Goal: Task Accomplishment & Management: Use online tool/utility

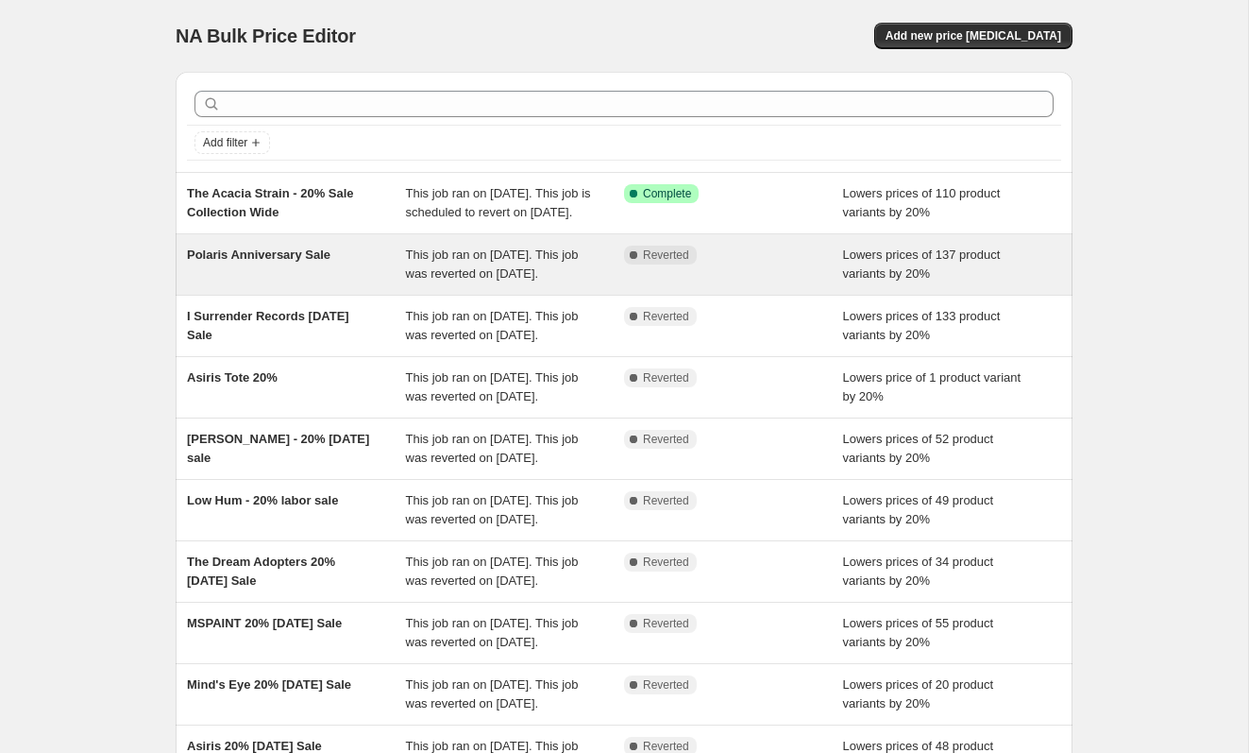
click at [390, 283] on div "Polaris Anniversary Sale" at bounding box center [296, 265] width 219 height 38
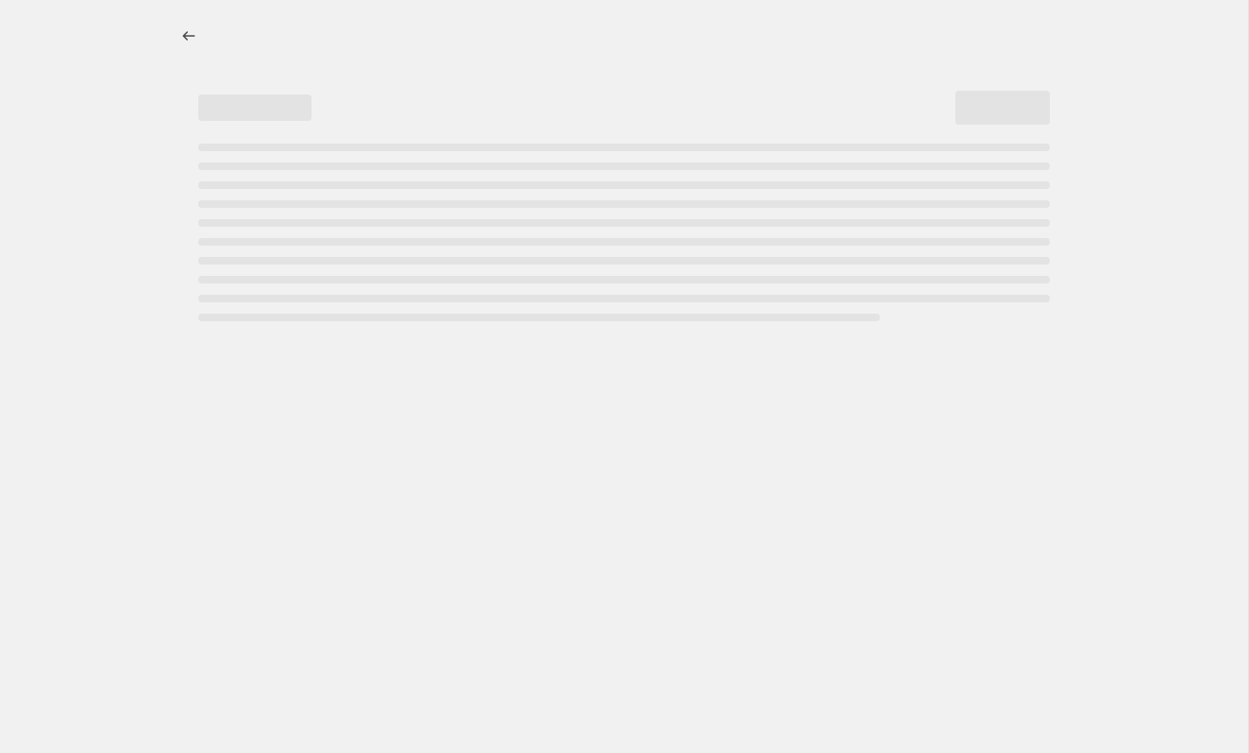
select select "percentage"
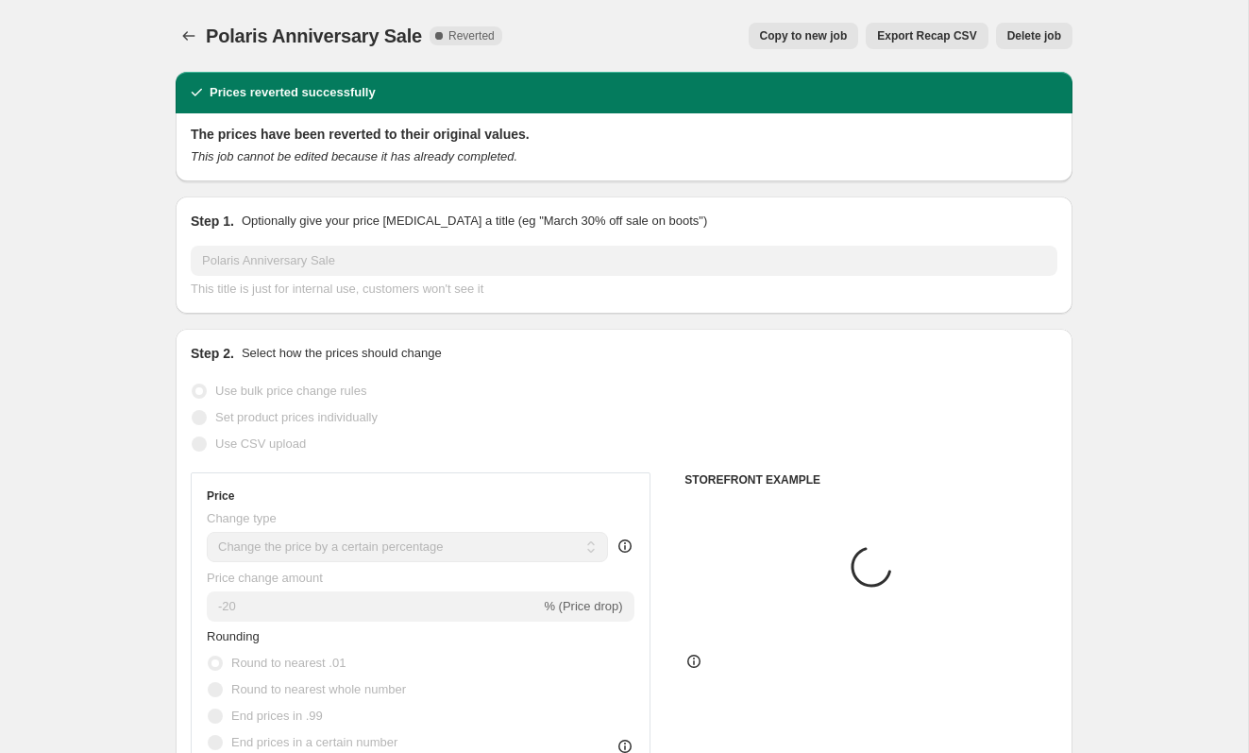
select select "collection"
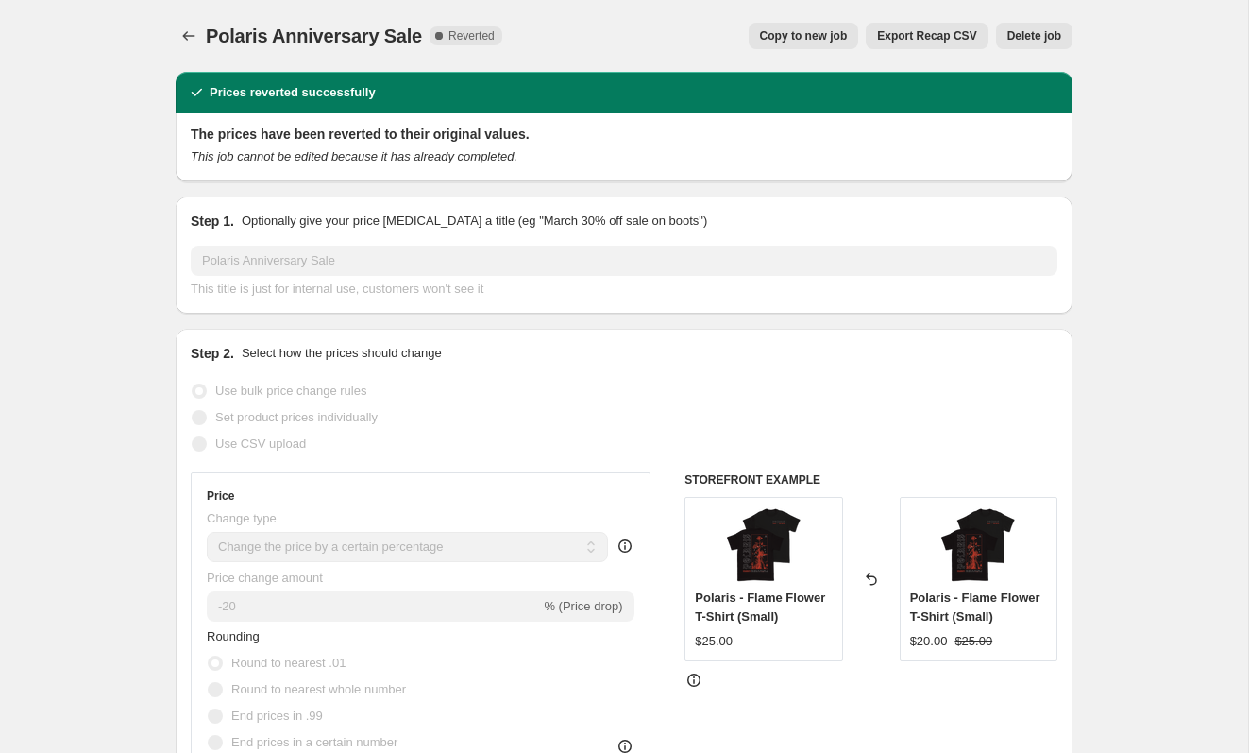
click at [796, 34] on span "Copy to new job" at bounding box center [804, 35] width 88 height 15
select select "percentage"
select select "collection"
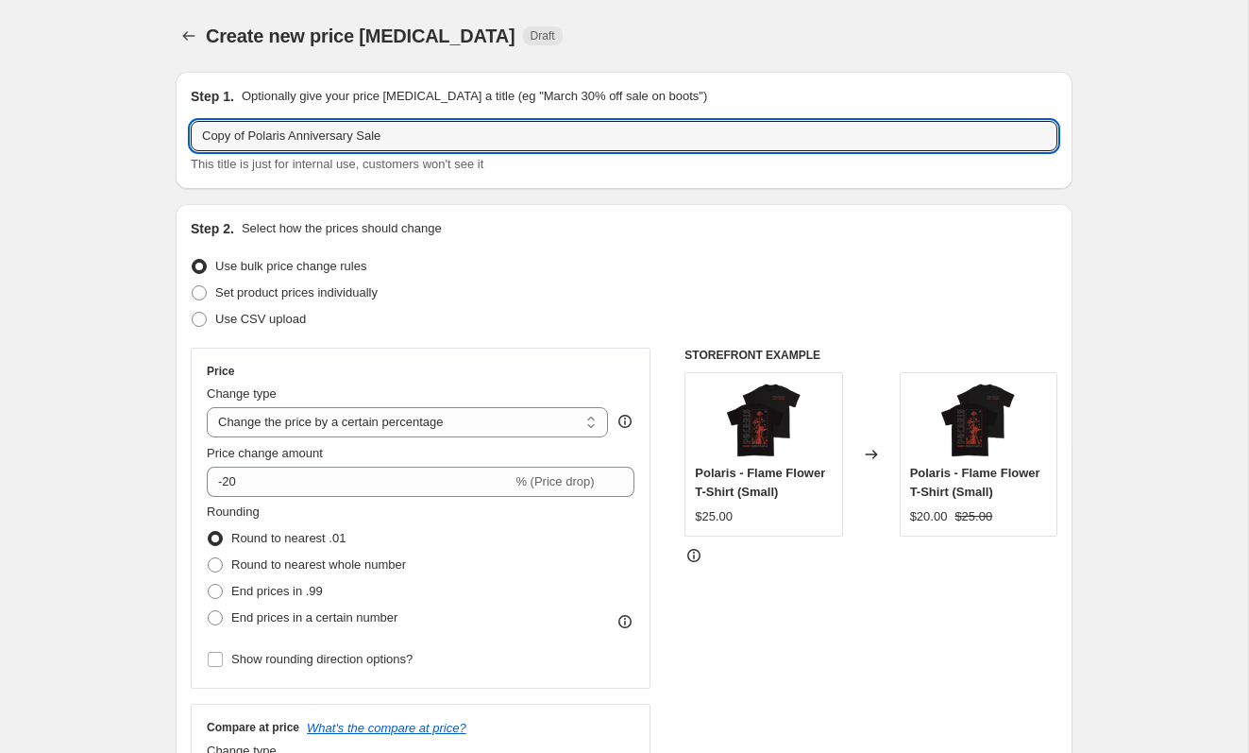
drag, startPoint x: 251, startPoint y: 138, endPoint x: 123, endPoint y: 129, distance: 128.7
click at [442, 137] on input "Polaris Anniversary Sale" at bounding box center [624, 136] width 867 height 30
type input "Polaris Anniversary Sale Extended"
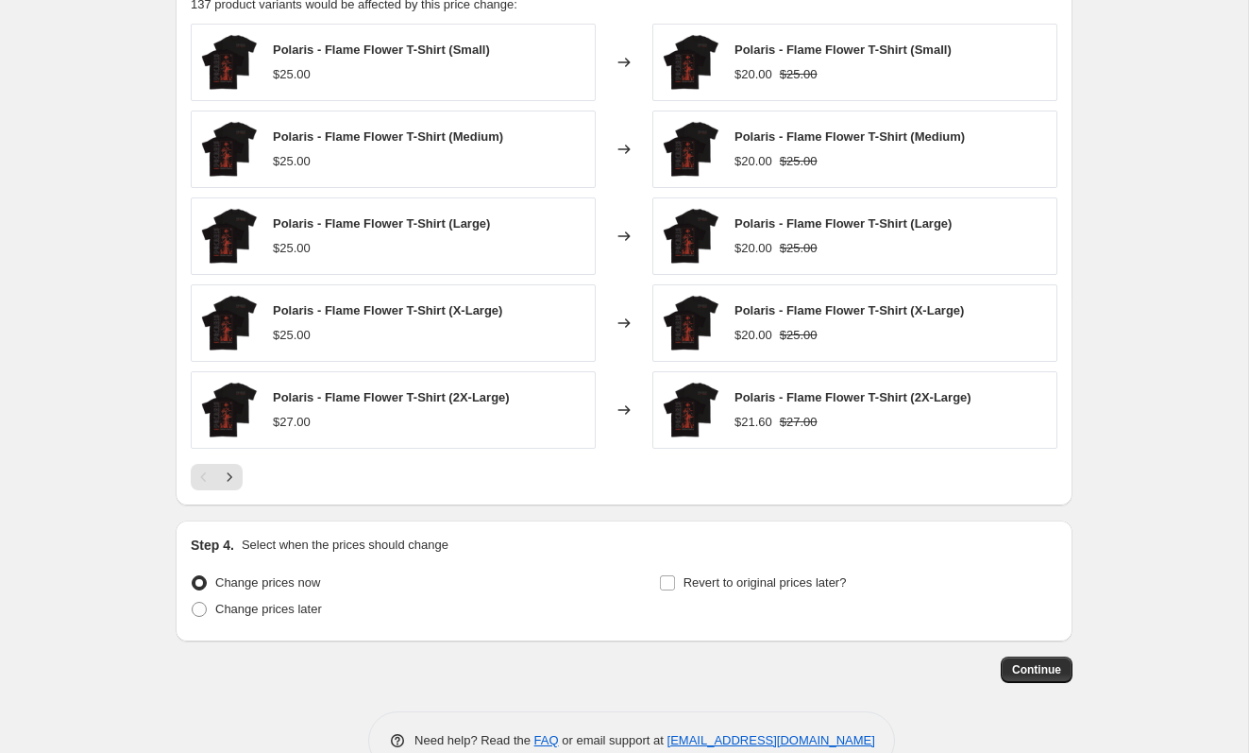
scroll to position [1348, 0]
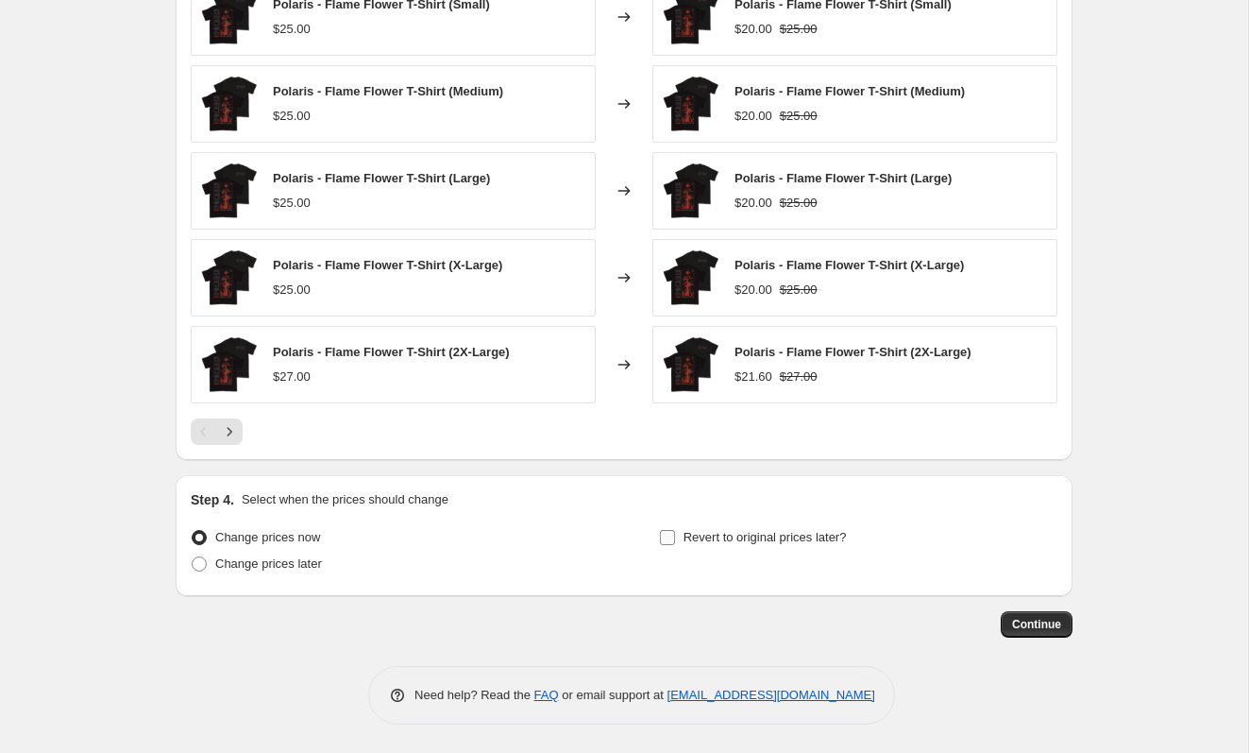
click at [727, 539] on span "Revert to original prices later?" at bounding box center [765, 537] width 163 height 14
click at [675, 539] on input "Revert to original prices later?" at bounding box center [667, 537] width 15 height 15
checkbox input "true"
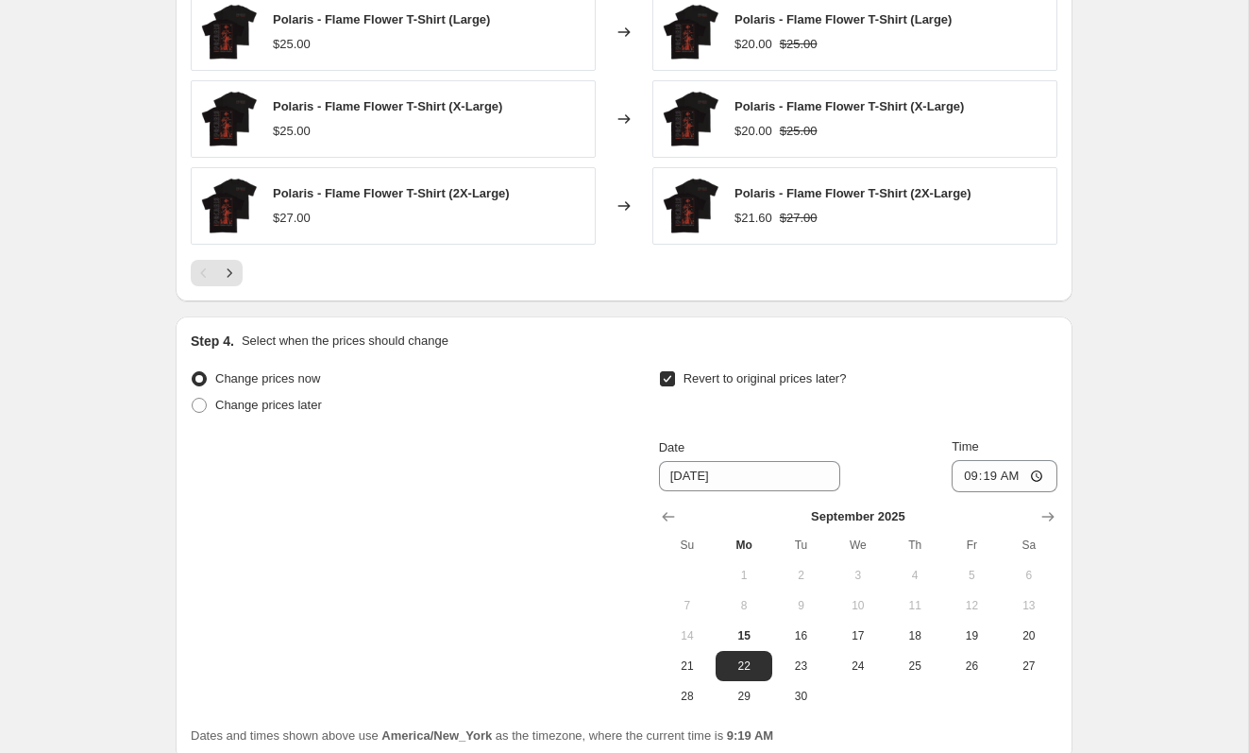
scroll to position [1671, 0]
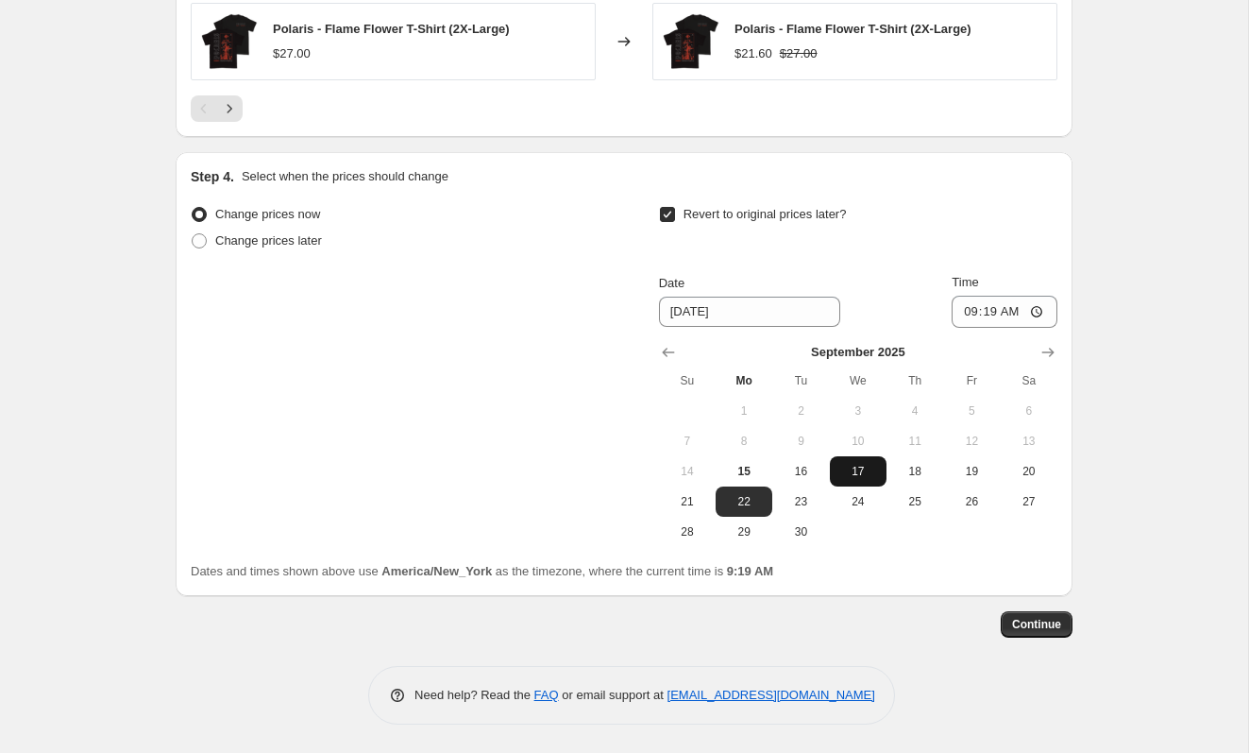
click at [858, 461] on button "17" at bounding box center [858, 471] width 57 height 30
type input "9/17/2025"
click at [1040, 314] on input "09:19" at bounding box center [1005, 312] width 106 height 32
type input "17:00"
click at [1017, 230] on div "Revert to original prices later?" at bounding box center [858, 229] width 399 height 57
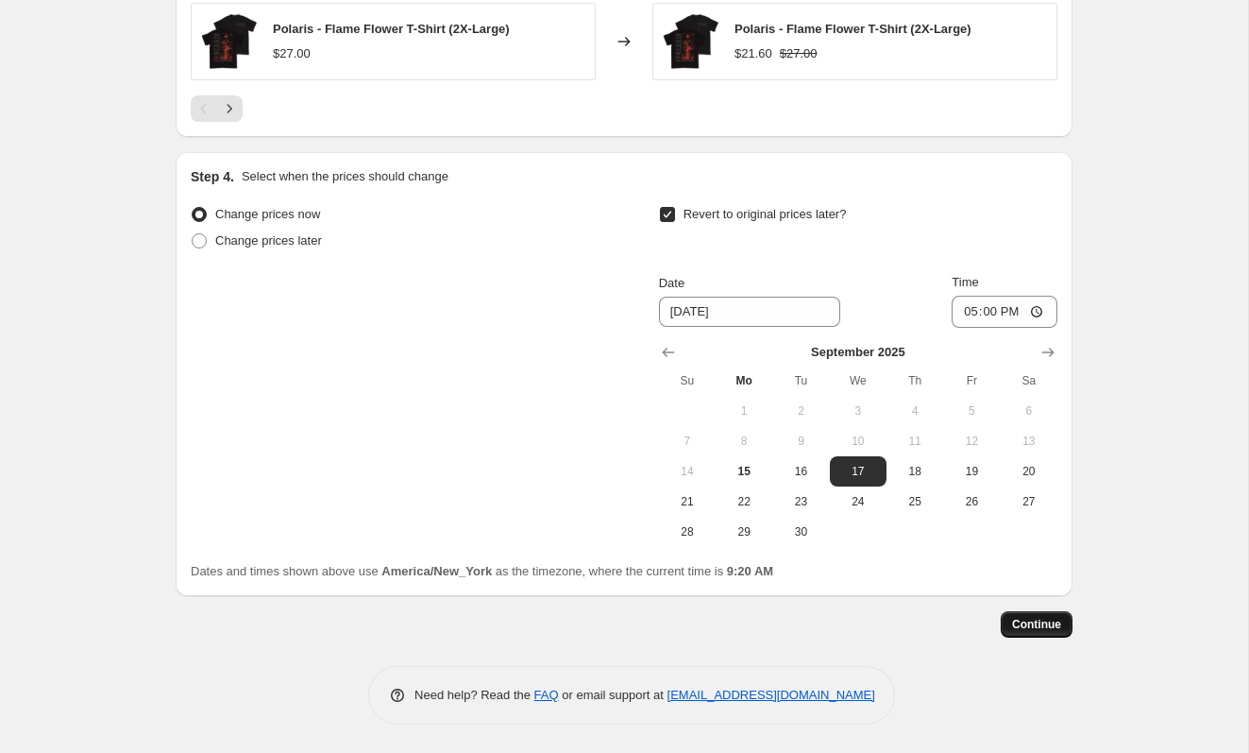
click at [1052, 625] on span "Continue" at bounding box center [1036, 624] width 49 height 15
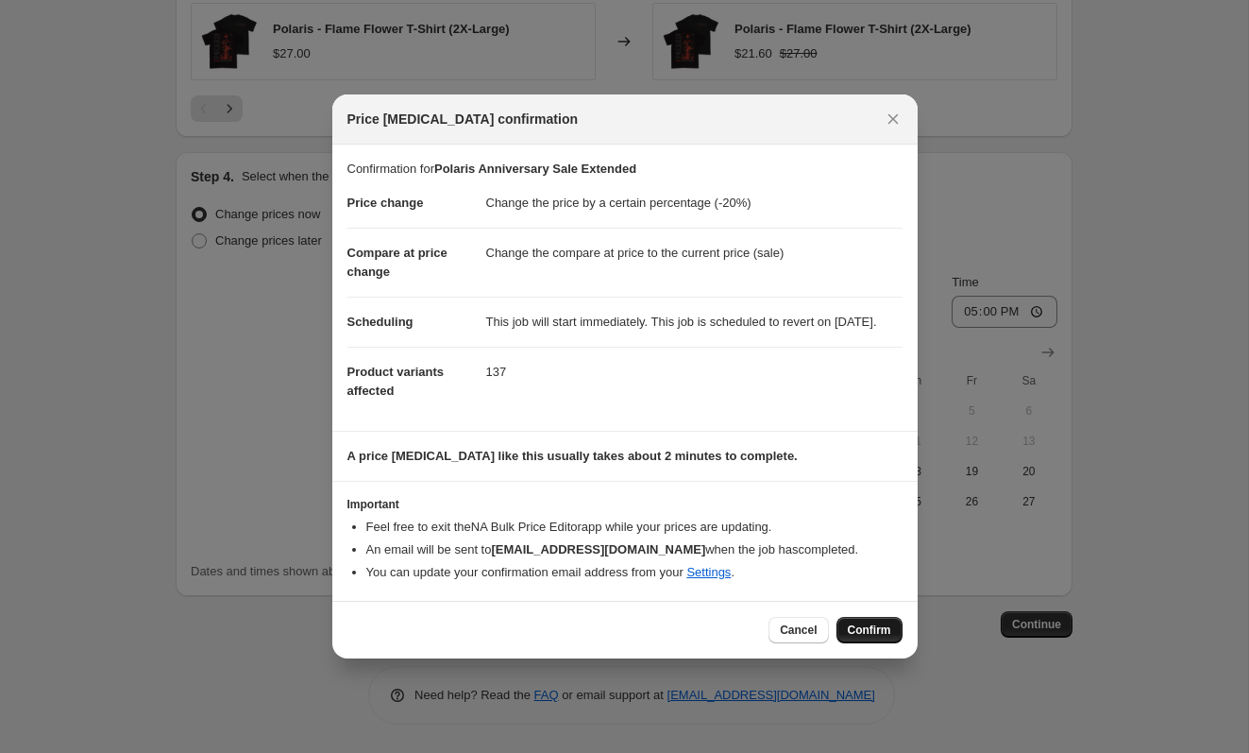
click at [850, 637] on span "Confirm" at bounding box center [869, 629] width 43 height 15
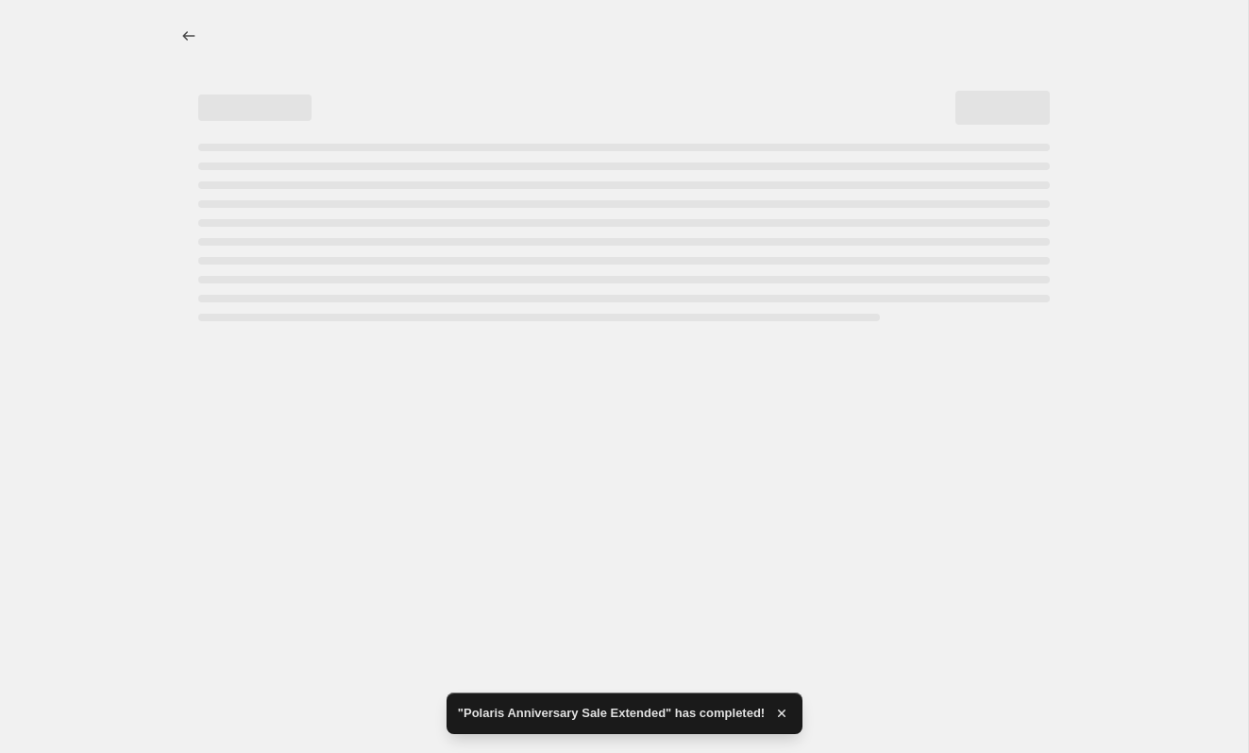
select select "percentage"
select select "collection"
